Goal: Complete application form: Complete application form

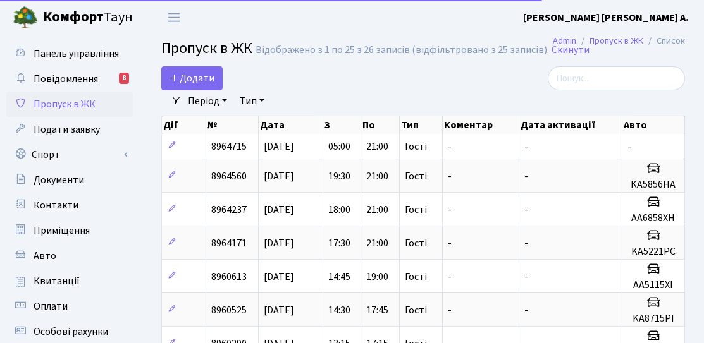
select select "25"
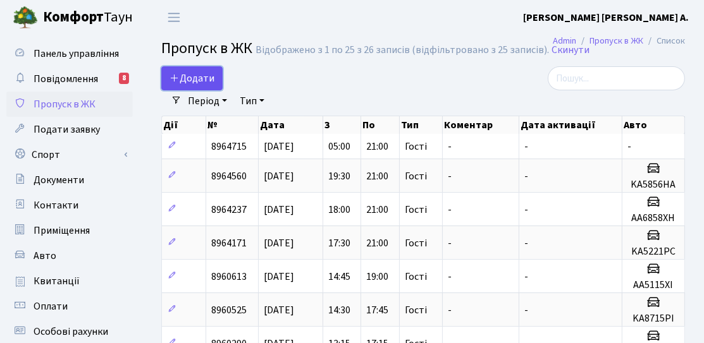
click at [178, 75] on icon at bounding box center [174, 78] width 10 height 10
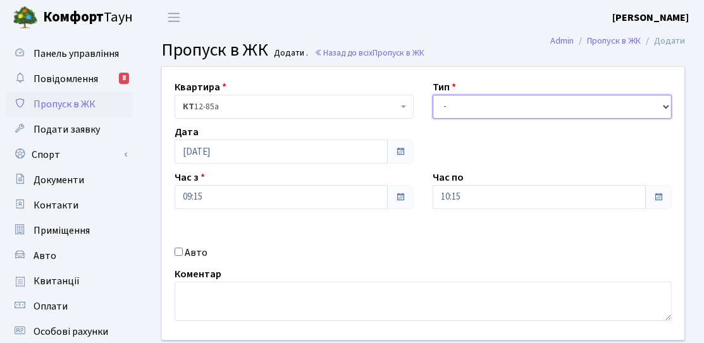
click at [512, 113] on select "- Доставка Таксі Гості Сервіс" at bounding box center [551, 107] width 239 height 24
select select "3"
click at [432, 95] on select "- Доставка Таксі Гості Сервіс" at bounding box center [551, 107] width 239 height 24
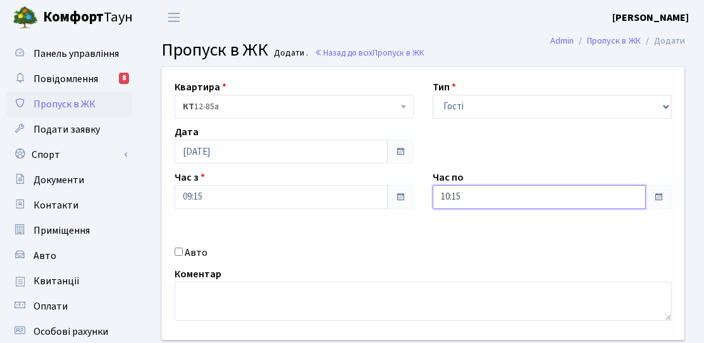
click at [564, 196] on input "10:15" at bounding box center [538, 197] width 213 height 24
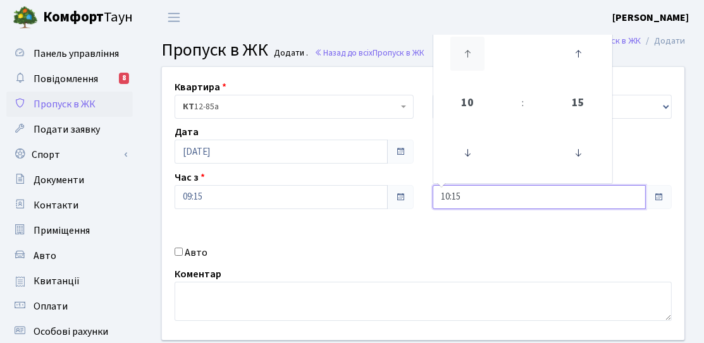
click at [460, 70] on icon at bounding box center [467, 54] width 34 height 34
click at [470, 64] on icon at bounding box center [467, 54] width 34 height 34
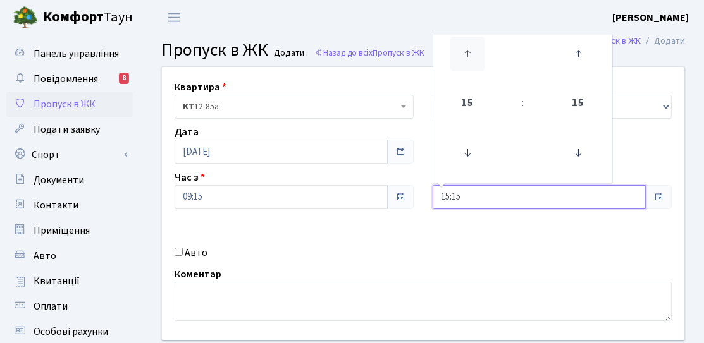
click at [470, 63] on icon at bounding box center [467, 54] width 34 height 34
type input "16:15"
click at [431, 244] on div "Квартира <b>КТ</b>&nbsp;&nbsp;&nbsp;&nbsp;12-85а КТ 12-85а Тип - Доставка Таксі…" at bounding box center [422, 203] width 541 height 273
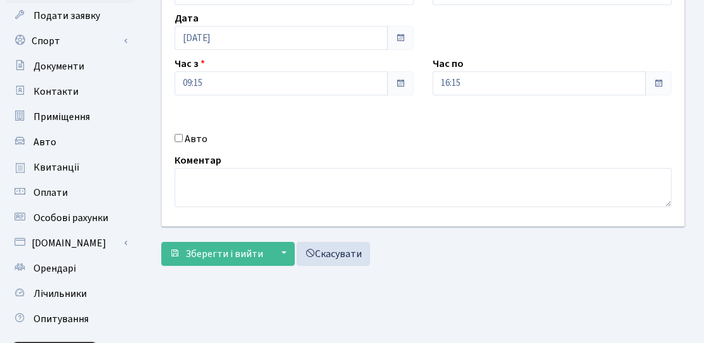
scroll to position [126, 0]
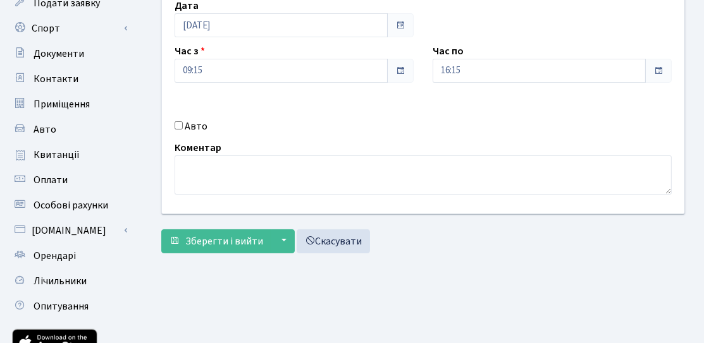
click at [183, 126] on div "Авто" at bounding box center [294, 126] width 258 height 15
click at [176, 126] on input "Авто" at bounding box center [179, 125] width 8 height 8
checkbox input "true"
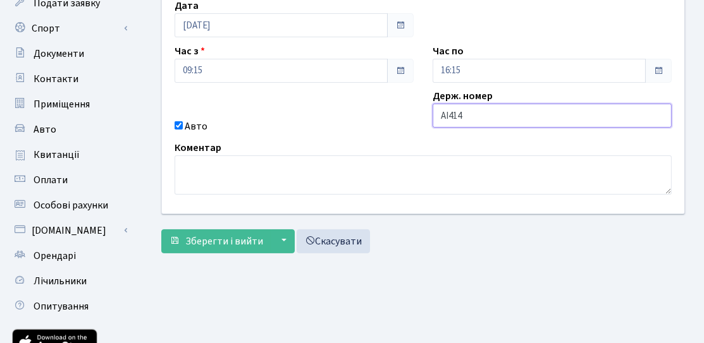
type input "AI4143RX"
click at [448, 138] on div "Квартира <b>КТ</b>&nbsp;&nbsp;&nbsp;&nbsp;12-85а КТ 12-85а Тип - Доставка Таксі…" at bounding box center [422, 77] width 541 height 273
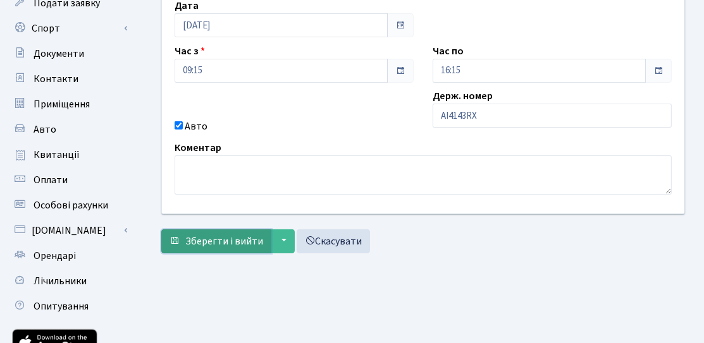
click at [198, 244] on span "Зберегти і вийти" at bounding box center [224, 242] width 78 height 14
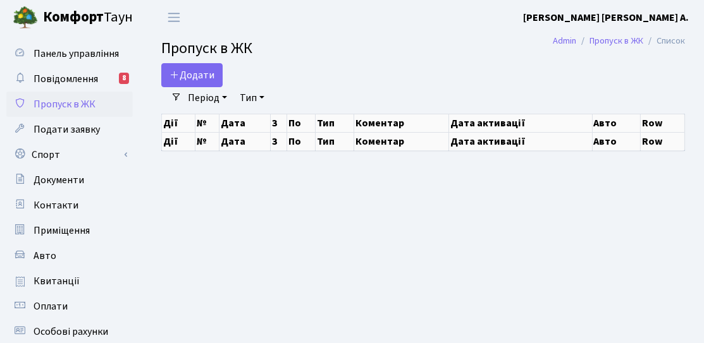
select select "25"
